Goal: Task Accomplishment & Management: Complete application form

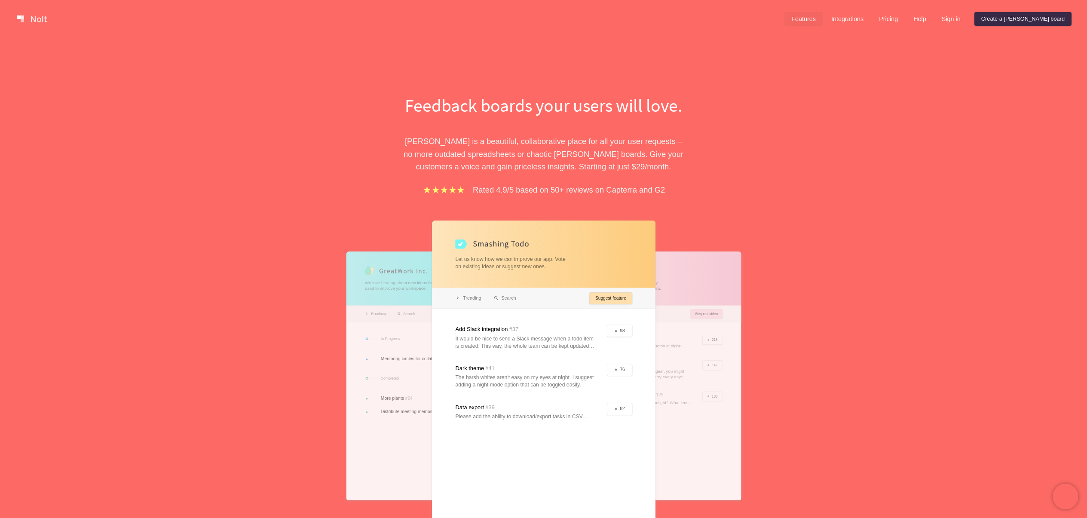
click at [823, 20] on link "Features" at bounding box center [803, 19] width 38 height 14
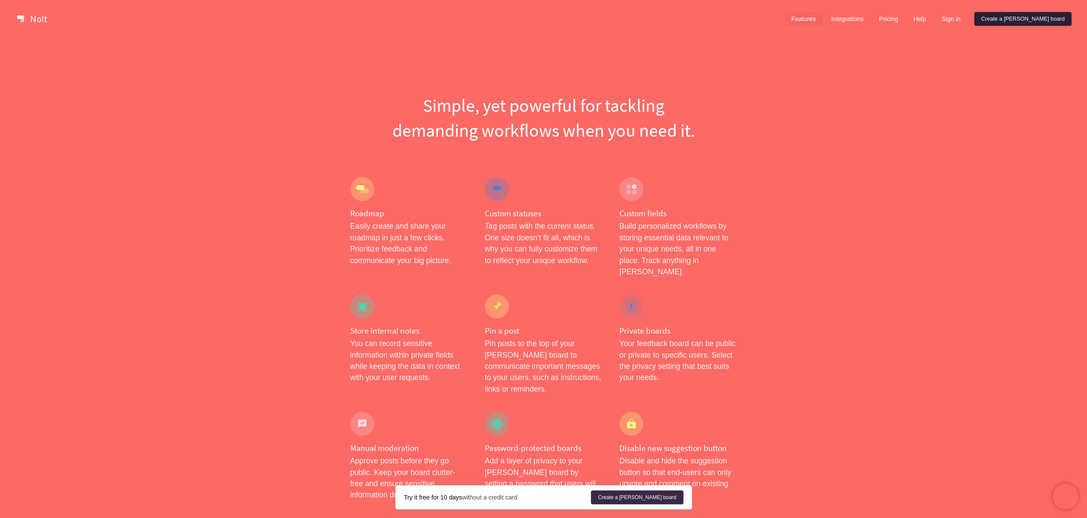
click at [1035, 13] on link "Create a [PERSON_NAME] board" at bounding box center [1022, 19] width 97 height 14
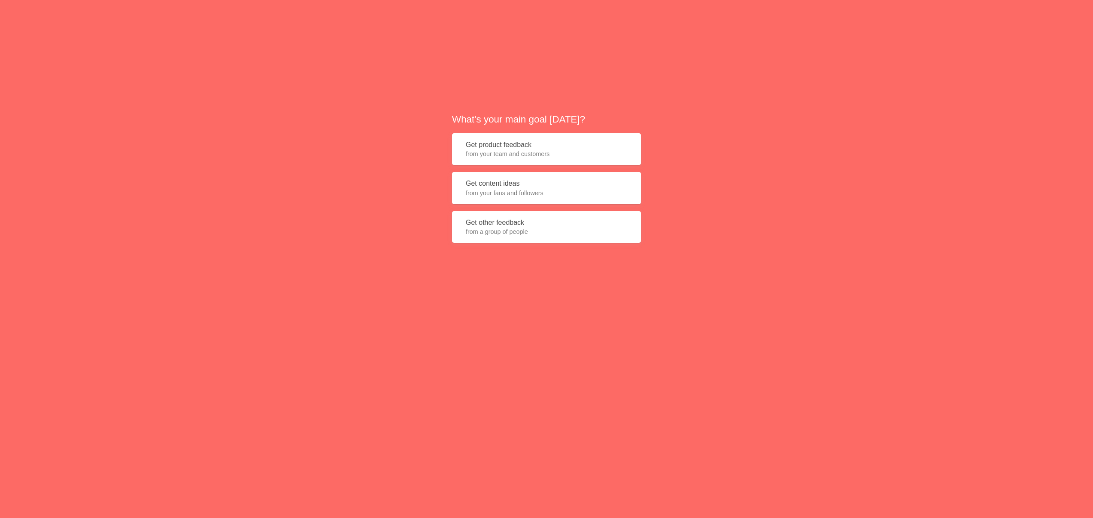
click at [487, 145] on button "Get product feedback from your team and customers" at bounding box center [546, 149] width 189 height 32
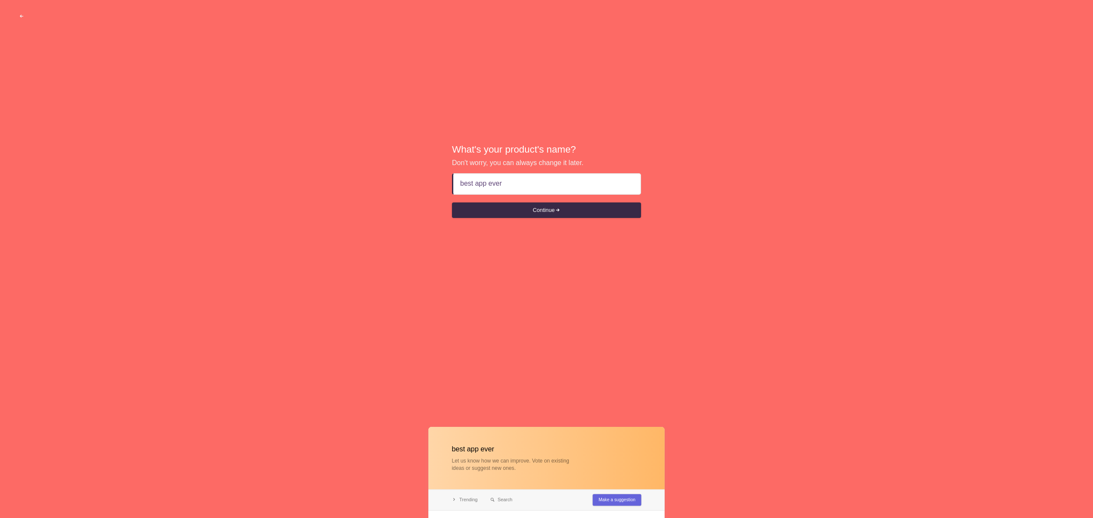
type input "best app ever"
click at [465, 230] on div "What's your product's name? Don't worry, you can always change it later. best a…" at bounding box center [546, 181] width 1093 height 363
click at [463, 202] on button "Continue" at bounding box center [546, 209] width 189 height 15
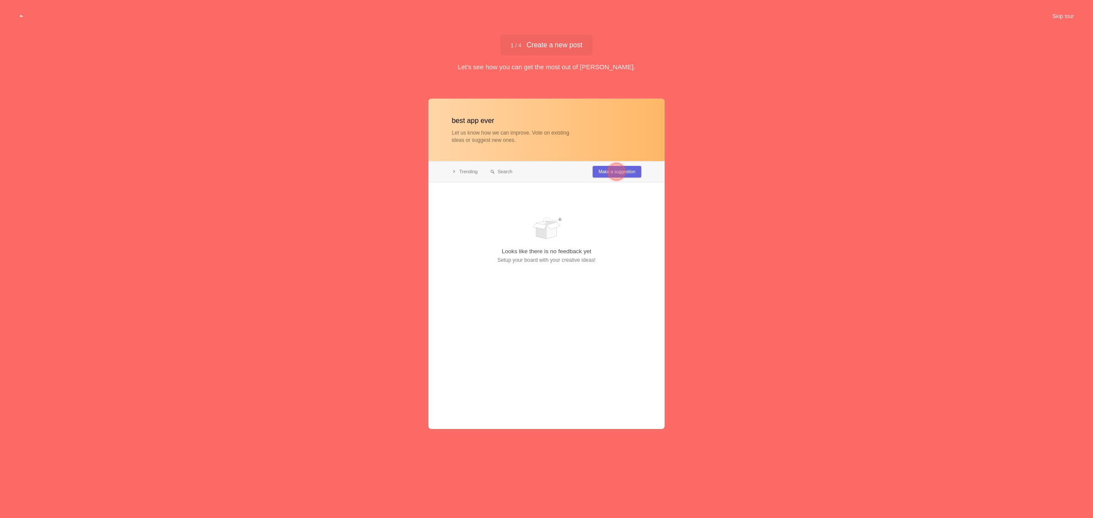
click at [583, 178] on div at bounding box center [547, 263] width 236 height 330
click at [606, 173] on div at bounding box center [616, 171] width 31 height 31
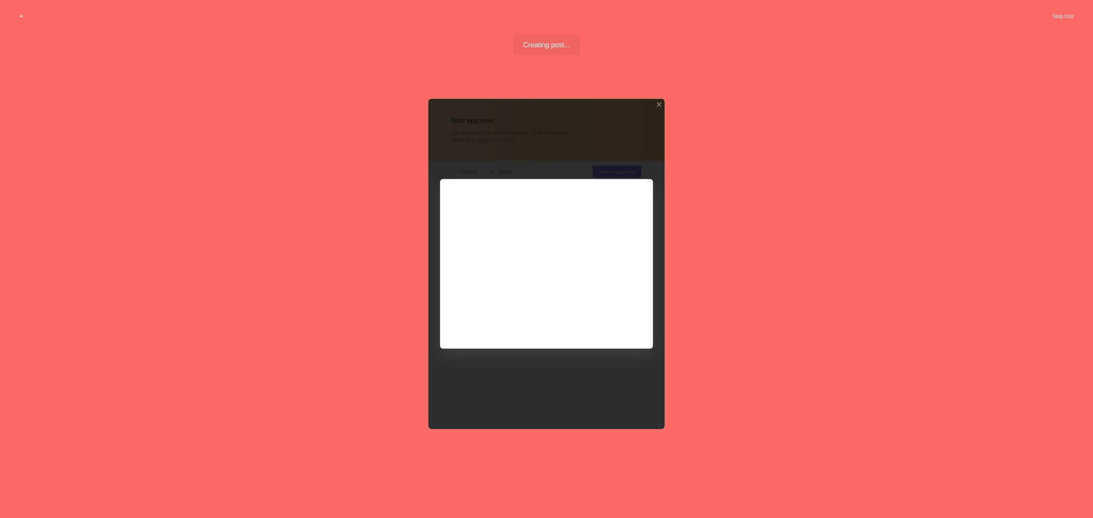
click at [606, 171] on div at bounding box center [547, 263] width 236 height 330
click at [609, 153] on div at bounding box center [547, 263] width 236 height 330
click at [811, 122] on div "best app ever Let us know how we can improve. Vote on existing ideas or suggest…" at bounding box center [546, 293] width 1093 height 416
click at [1073, 11] on button "Skip tour" at bounding box center [1063, 16] width 43 height 15
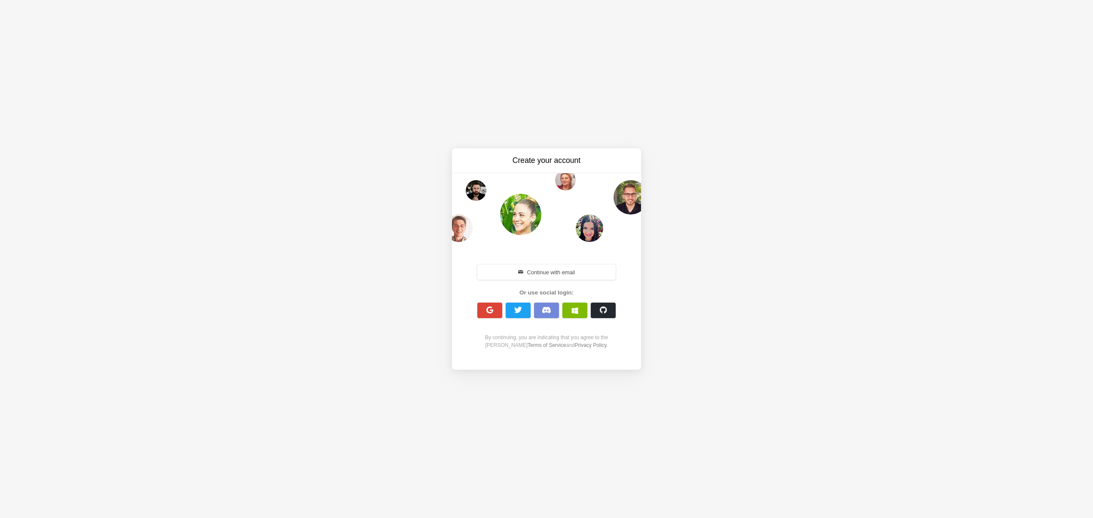
click at [563, 283] on div "Continue with email Or use social login: By continuing, you are indicating that…" at bounding box center [547, 306] width 148 height 86
click at [558, 269] on button "Continue with email" at bounding box center [547, 271] width 138 height 15
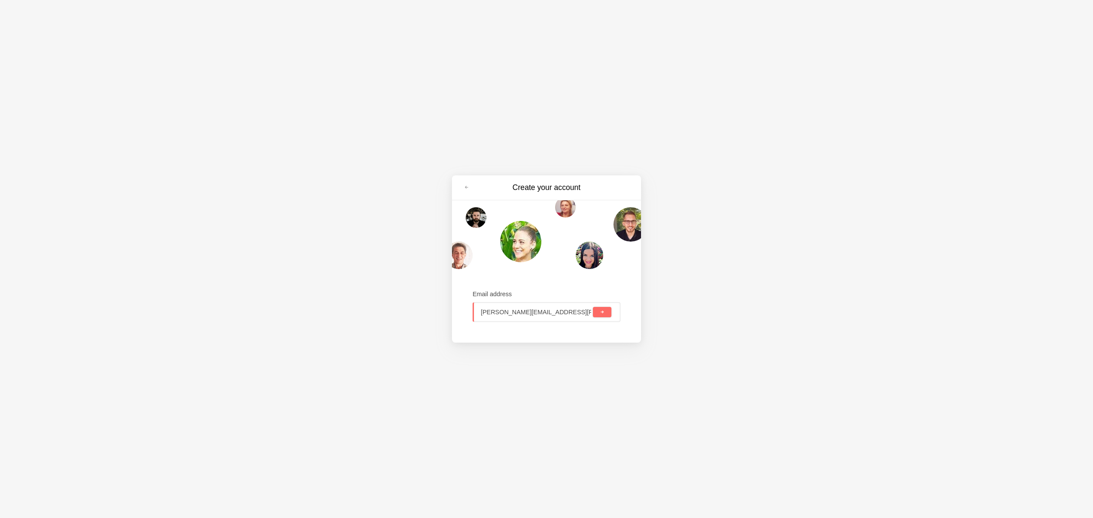
type input "[PERSON_NAME][EMAIL_ADDRESS][PERSON_NAME][DOMAIN_NAME]"
click at [593, 307] on button "submit" at bounding box center [602, 312] width 18 height 10
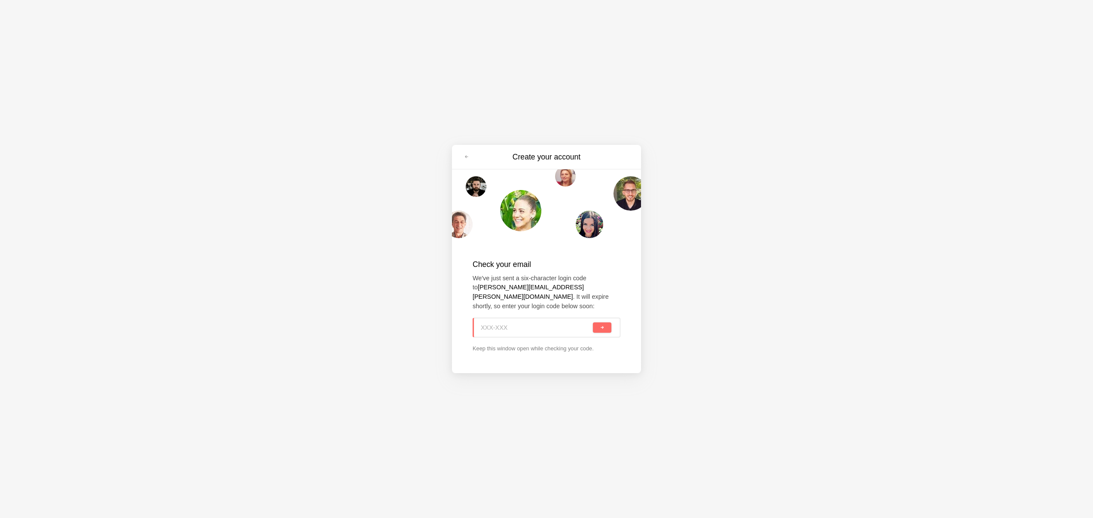
paste input "5GZ-ANQ"
type input "5GZ-ANQ"
click at [598, 323] on button "submit" at bounding box center [602, 327] width 18 height 10
